Goal: Find specific fact: Find contact information

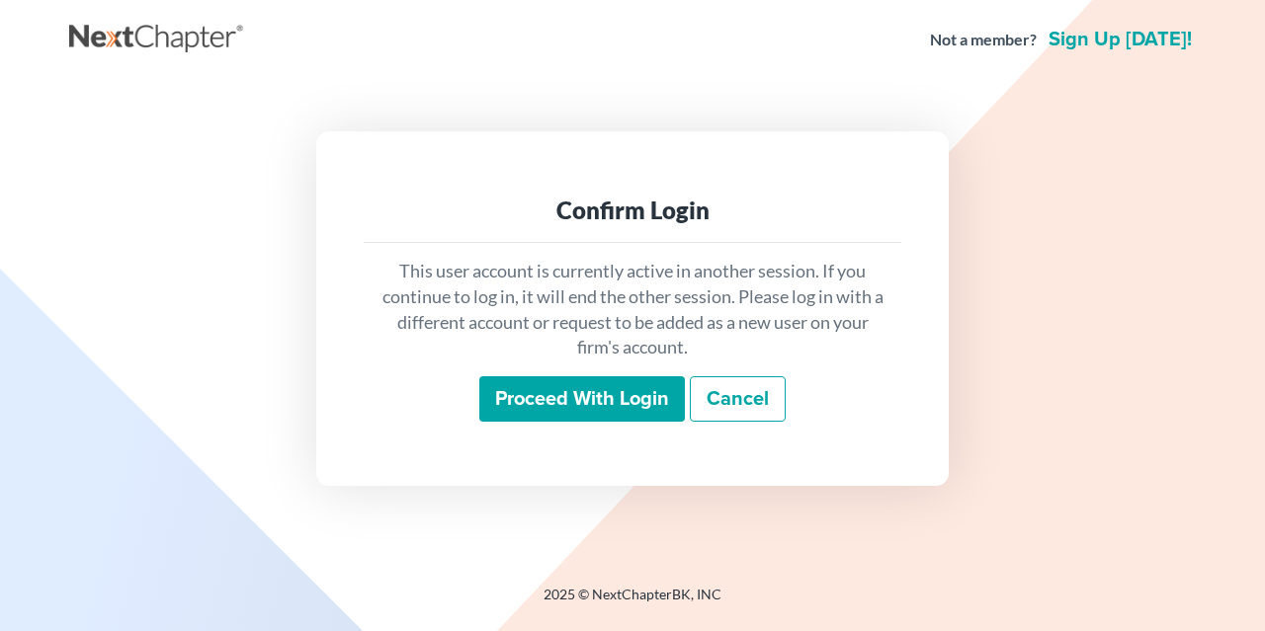
click at [547, 394] on input "Proceed with login" at bounding box center [582, 399] width 206 height 45
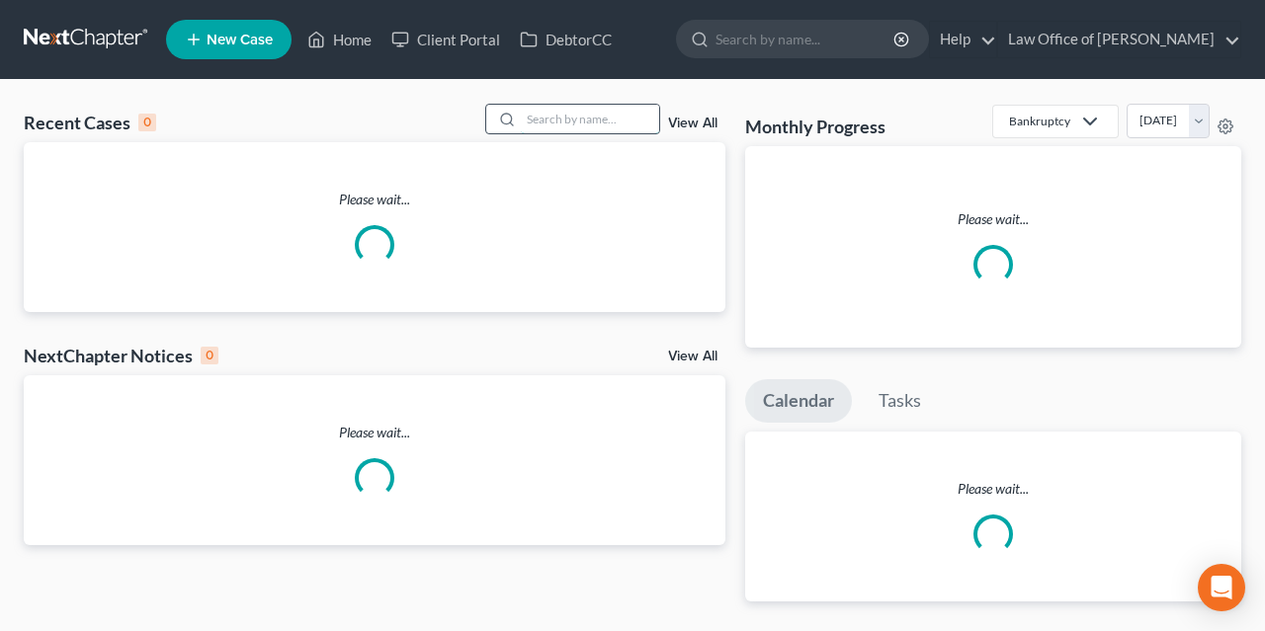
click at [536, 122] on input "search" at bounding box center [590, 119] width 138 height 29
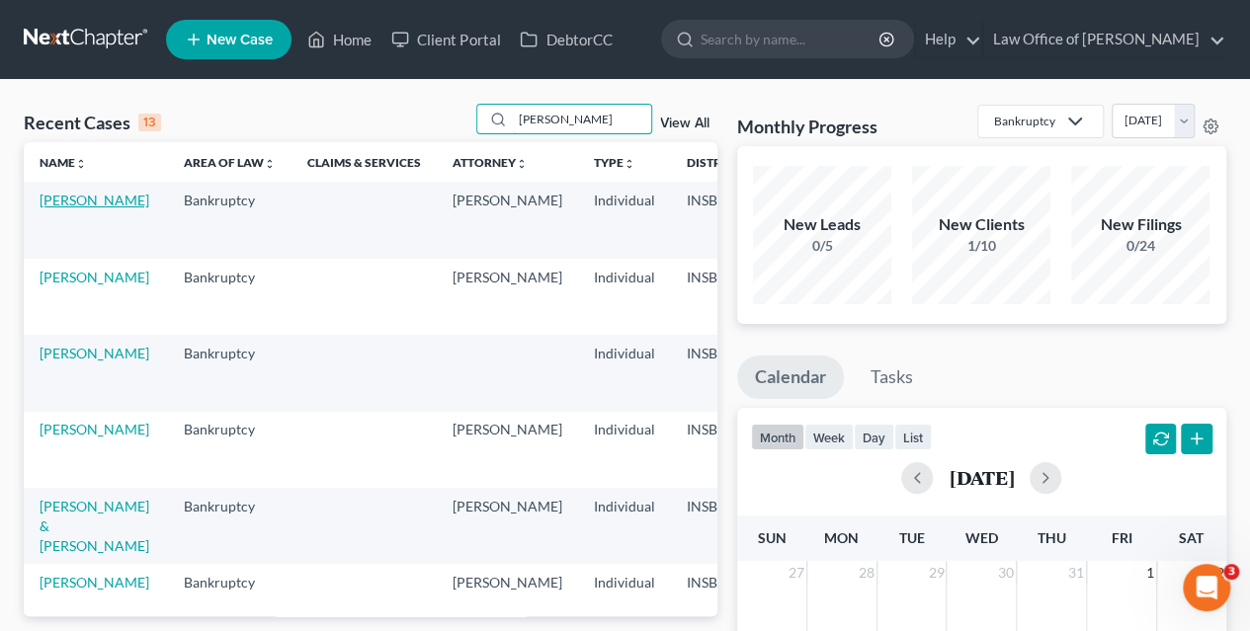
type input "jones"
click at [55, 203] on link "Jones, Dorothy" at bounding box center [95, 200] width 110 height 17
select select "7"
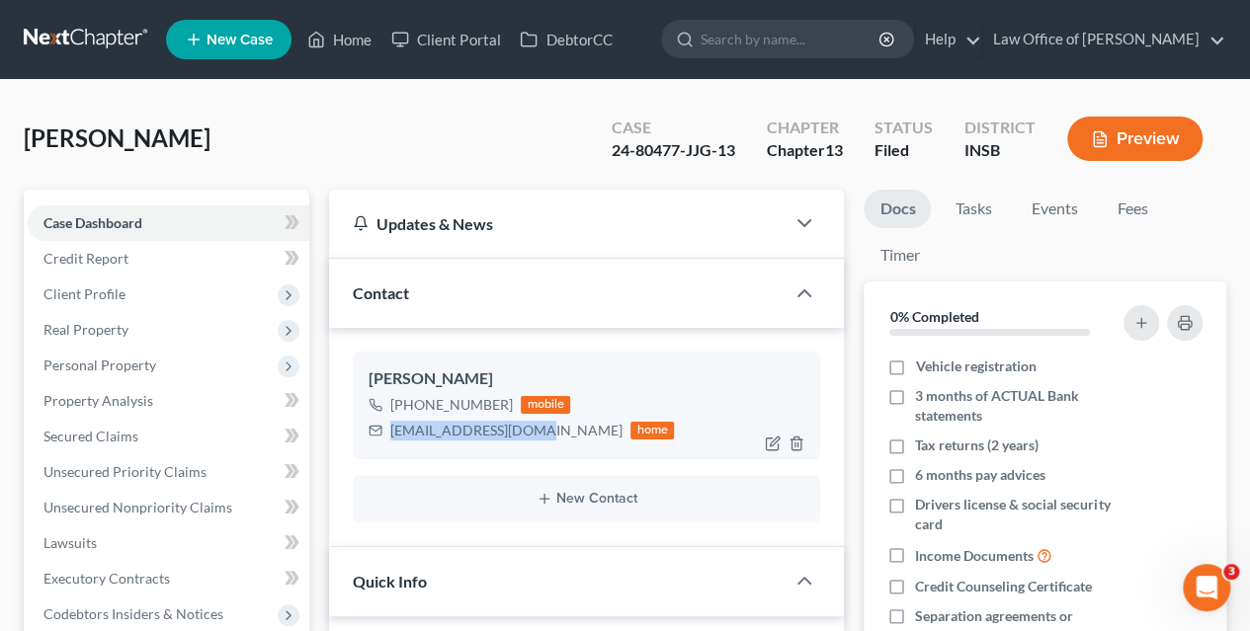
scroll to position [38840, 0]
drag, startPoint x: 493, startPoint y: 432, endPoint x: 382, endPoint y: 437, distance: 110.8
click at [382, 437] on div "dotjean338@gmail.com home" at bounding box center [521, 431] width 305 height 26
click at [441, 426] on div "dotjean338@gmail.com" at bounding box center [506, 431] width 232 height 20
drag, startPoint x: 393, startPoint y: 430, endPoint x: 538, endPoint y: 445, distance: 145.0
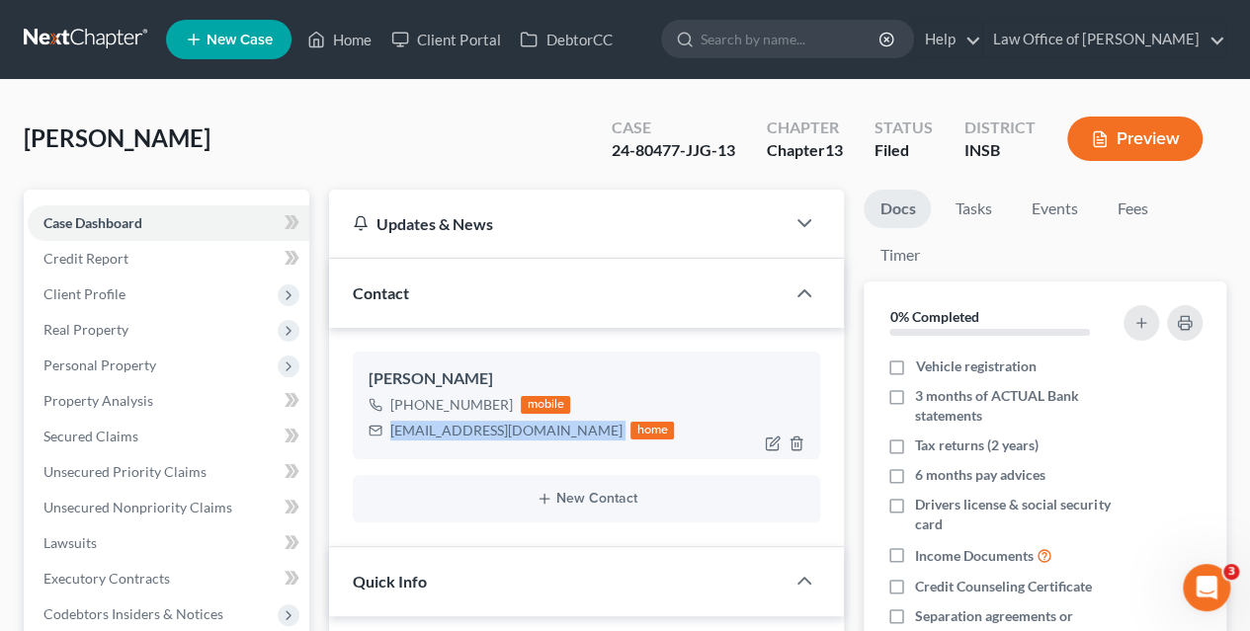
click at [538, 445] on div "Dorothy Jones +1 (303) 995-5779 mobile dotjean338@gmail.com home" at bounding box center [586, 405] width 467 height 107
copy div "dotjean338@gmail.com"
